Goal: Information Seeking & Learning: Learn about a topic

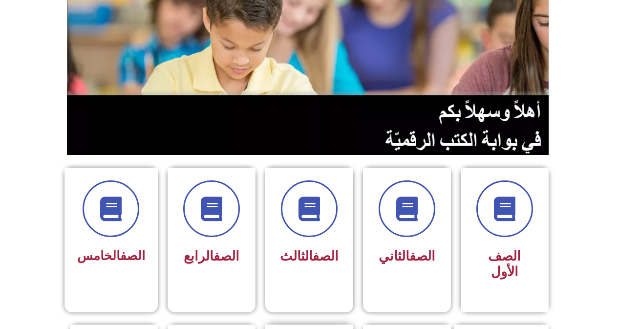
scroll to position [244, 0]
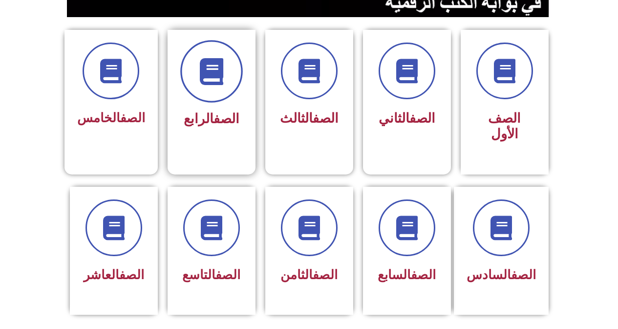
click at [213, 98] on span at bounding box center [211, 71] width 63 height 63
click at [220, 69] on icon at bounding box center [211, 71] width 27 height 27
click at [229, 101] on div "الصف الرابع" at bounding box center [212, 87] width 62 height 88
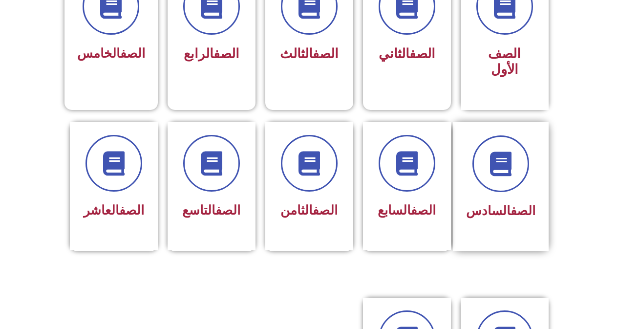
scroll to position [293, 0]
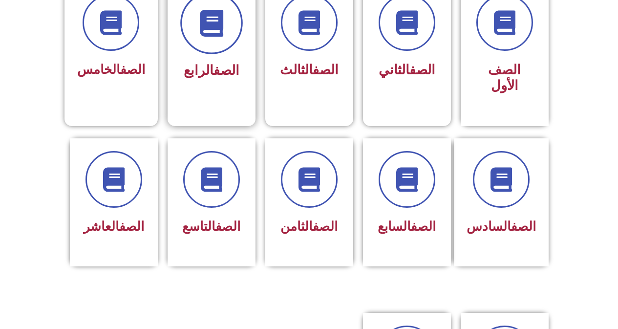
click at [217, 38] on span at bounding box center [211, 23] width 63 height 63
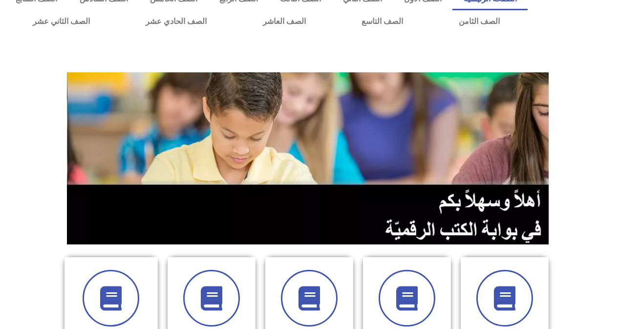
scroll to position [0, 0]
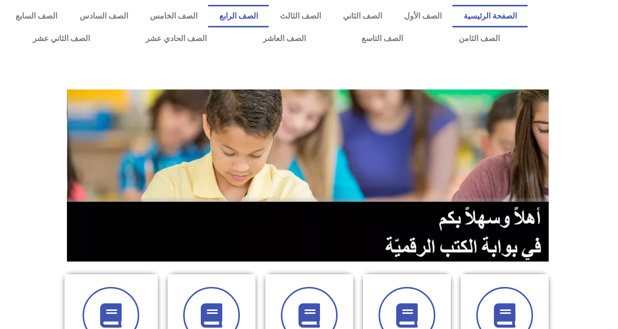
click at [269, 17] on link "الصف الرابع" at bounding box center [238, 16] width 61 height 22
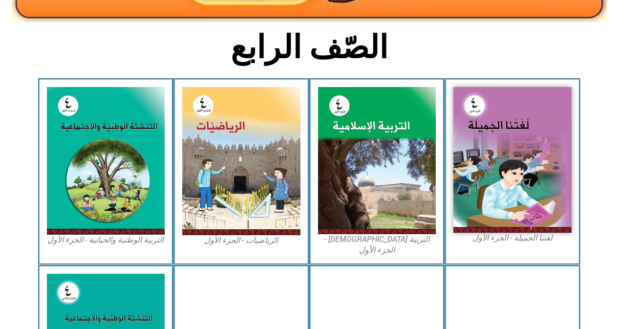
scroll to position [244, 0]
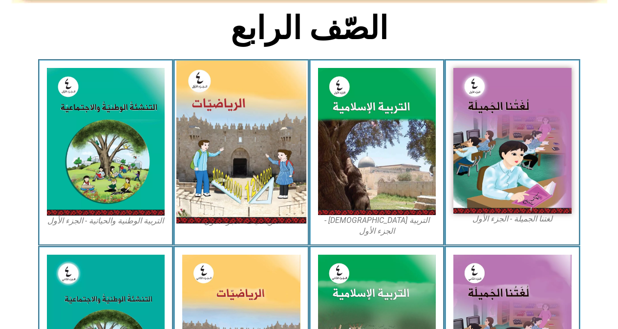
click at [258, 140] on img at bounding box center [241, 142] width 130 height 163
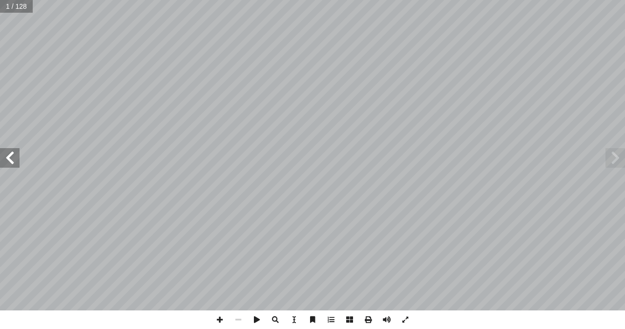
click at [16, 156] on span at bounding box center [10, 158] width 20 height 20
click at [16, 157] on span at bounding box center [10, 158] width 20 height 20
click at [217, 322] on span at bounding box center [220, 319] width 19 height 19
click at [219, 317] on span at bounding box center [220, 319] width 19 height 19
click at [215, 318] on span at bounding box center [220, 319] width 19 height 19
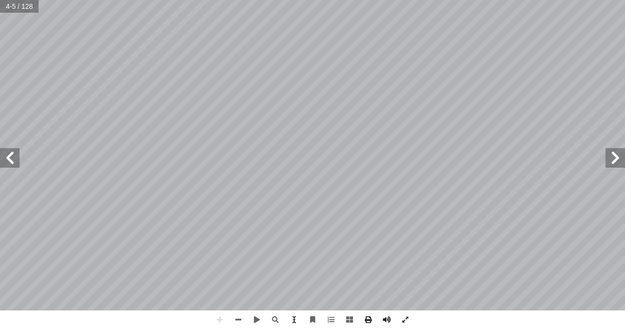
click at [7, 158] on span at bounding box center [10, 158] width 20 height 20
click at [236, 318] on span at bounding box center [238, 319] width 19 height 19
click at [10, 162] on span at bounding box center [10, 158] width 20 height 20
